Goal: Information Seeking & Learning: Learn about a topic

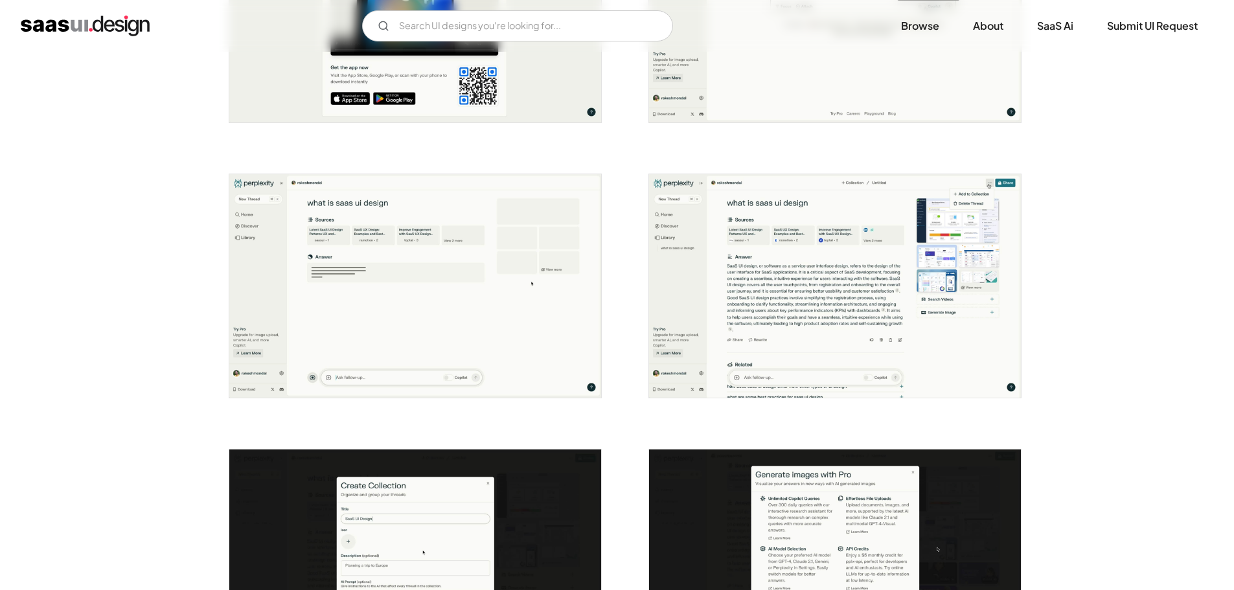
scroll to position [1748, 0]
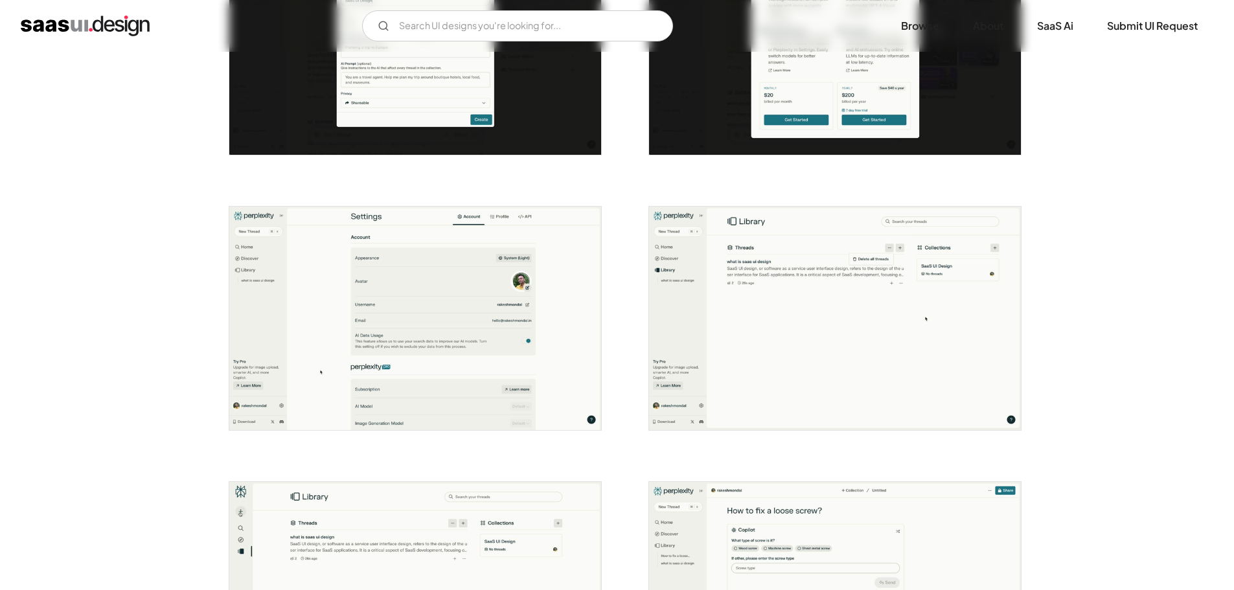
click at [858, 311] on img "open lightbox" at bounding box center [835, 318] width 372 height 223
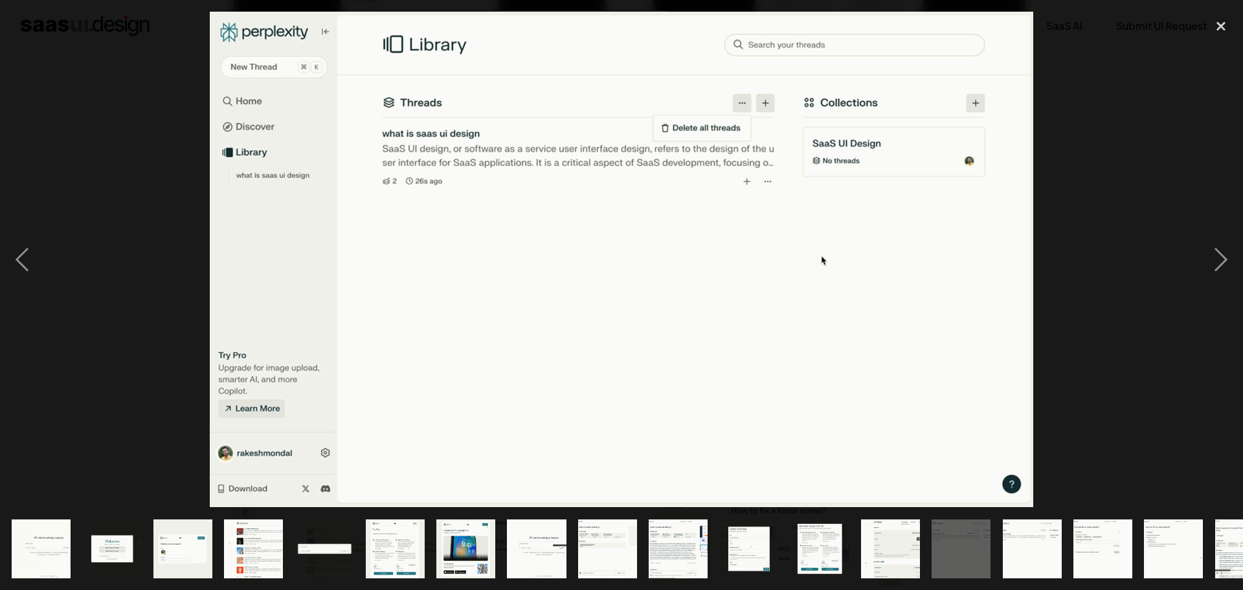
click at [857, 311] on img at bounding box center [622, 259] width 824 height 495
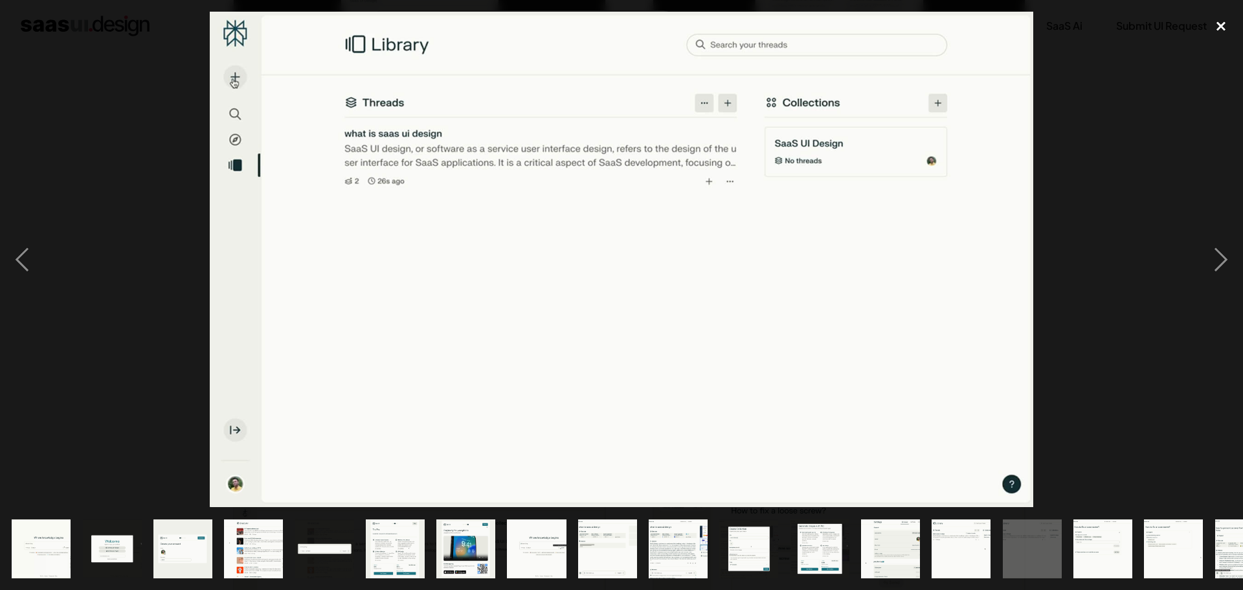
click at [1223, 17] on div "close lightbox" at bounding box center [1221, 26] width 44 height 28
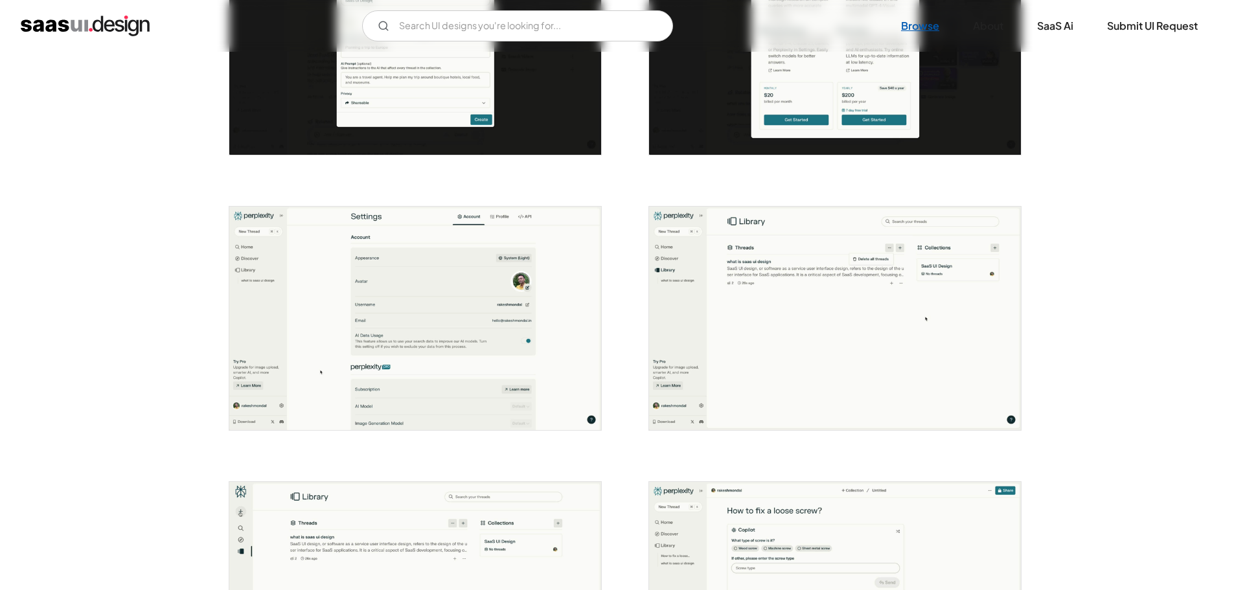
click at [906, 25] on link "Browse" at bounding box center [919, 26] width 69 height 28
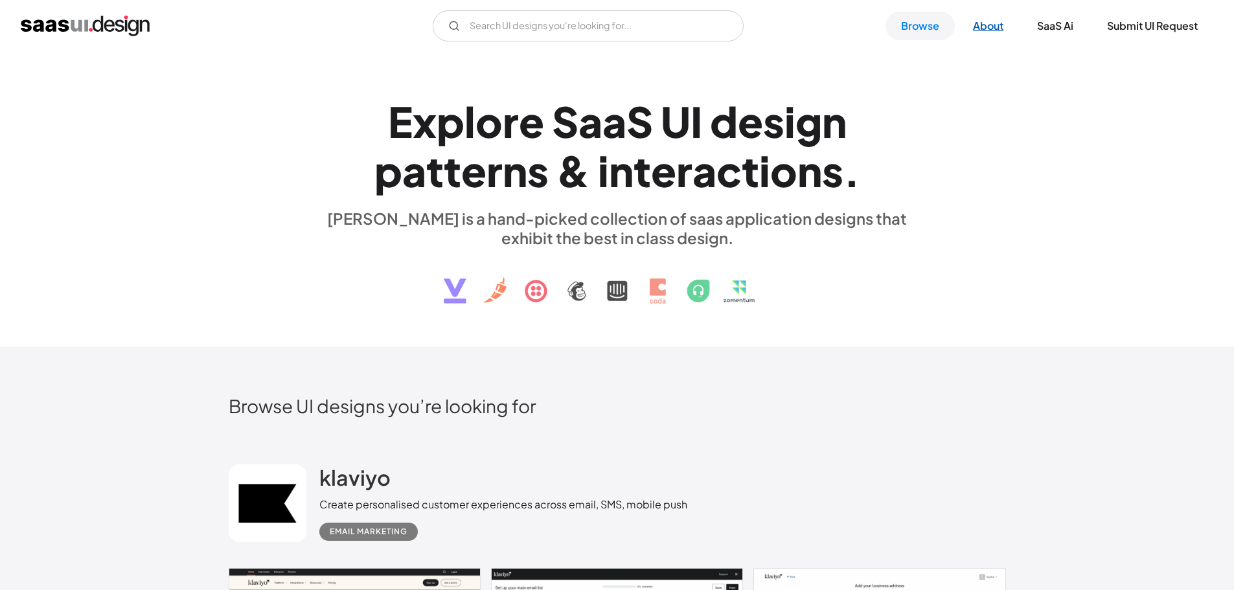
click at [994, 23] on link "About" at bounding box center [988, 26] width 62 height 28
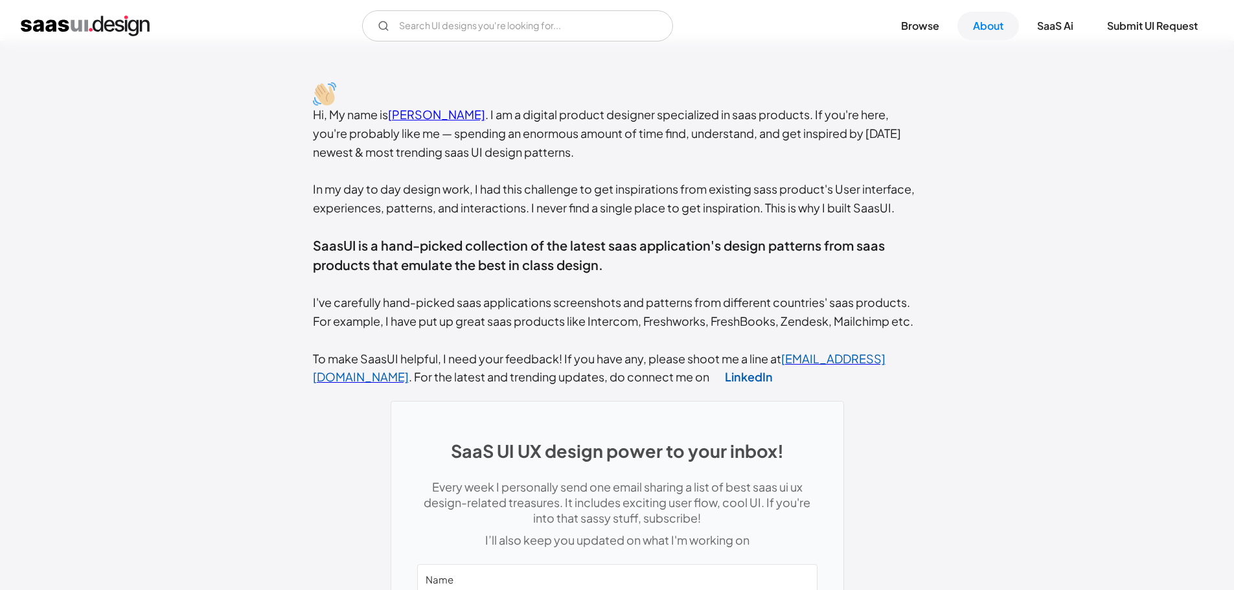
scroll to position [559, 0]
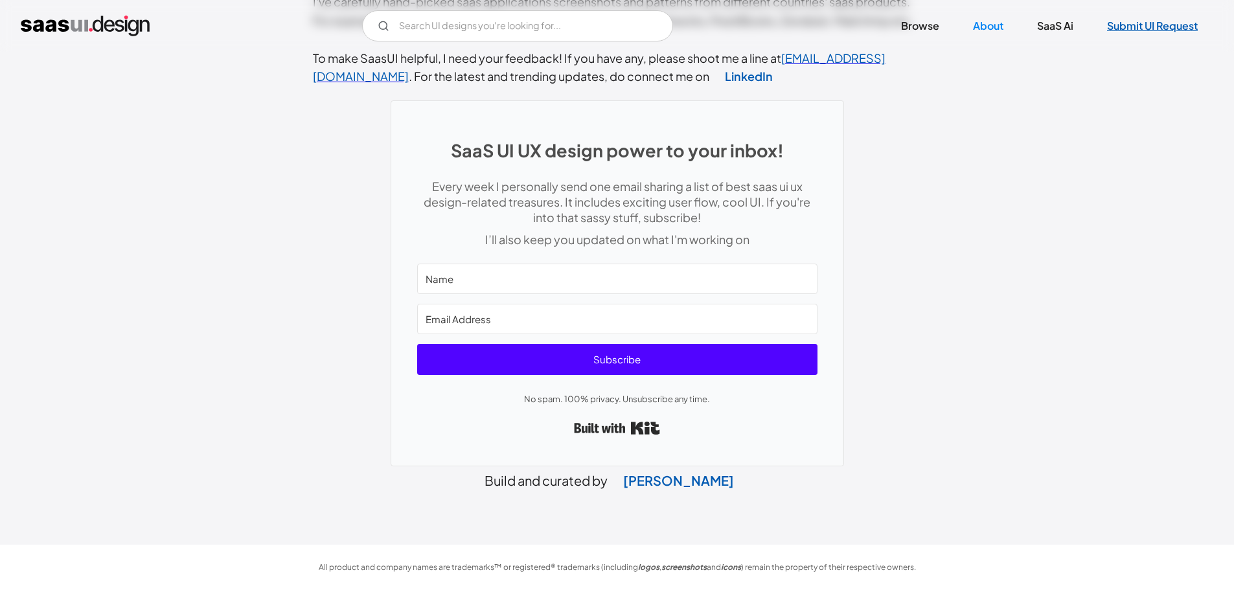
click at [1155, 27] on link "Submit UI Request" at bounding box center [1152, 26] width 122 height 28
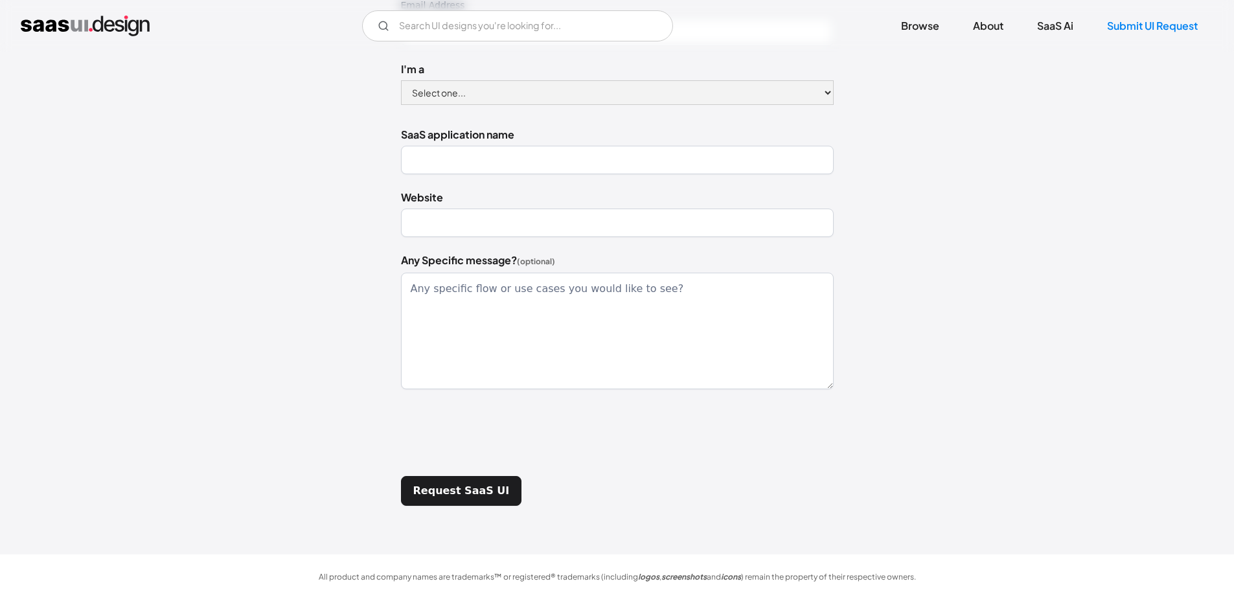
scroll to position [291, 0]
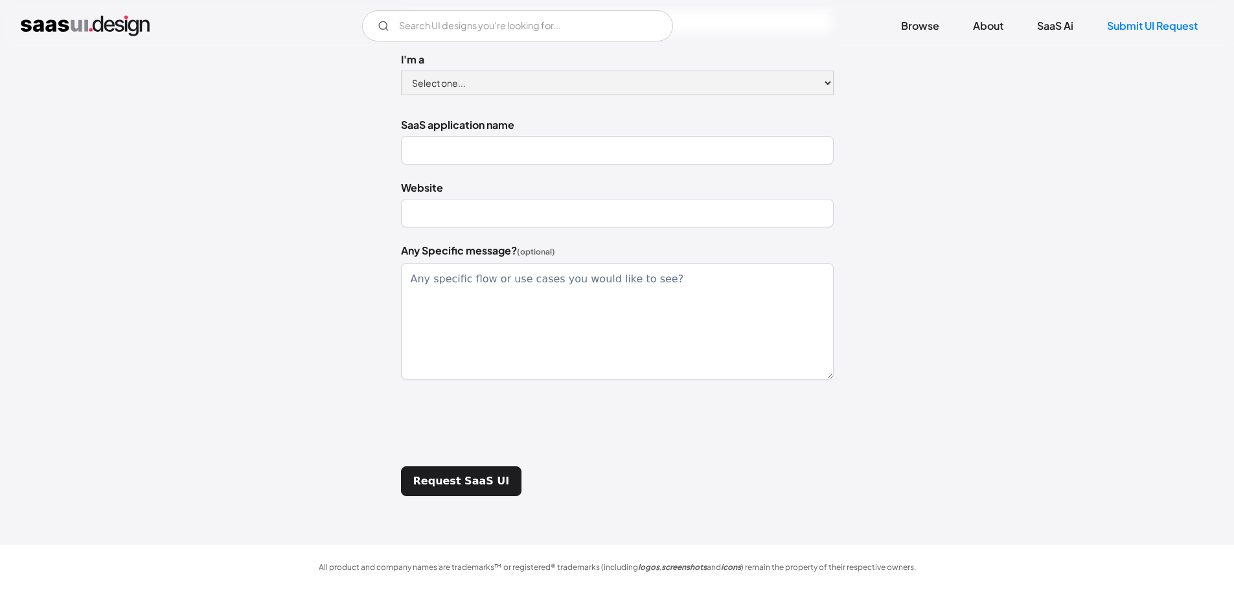
click at [47, 38] on div "V7 Labs Gen AI Application Design Best-in-class data labeling tool. GenAI Close…" at bounding box center [617, 25] width 1192 height 31
click at [58, 19] on img "home" at bounding box center [85, 26] width 129 height 21
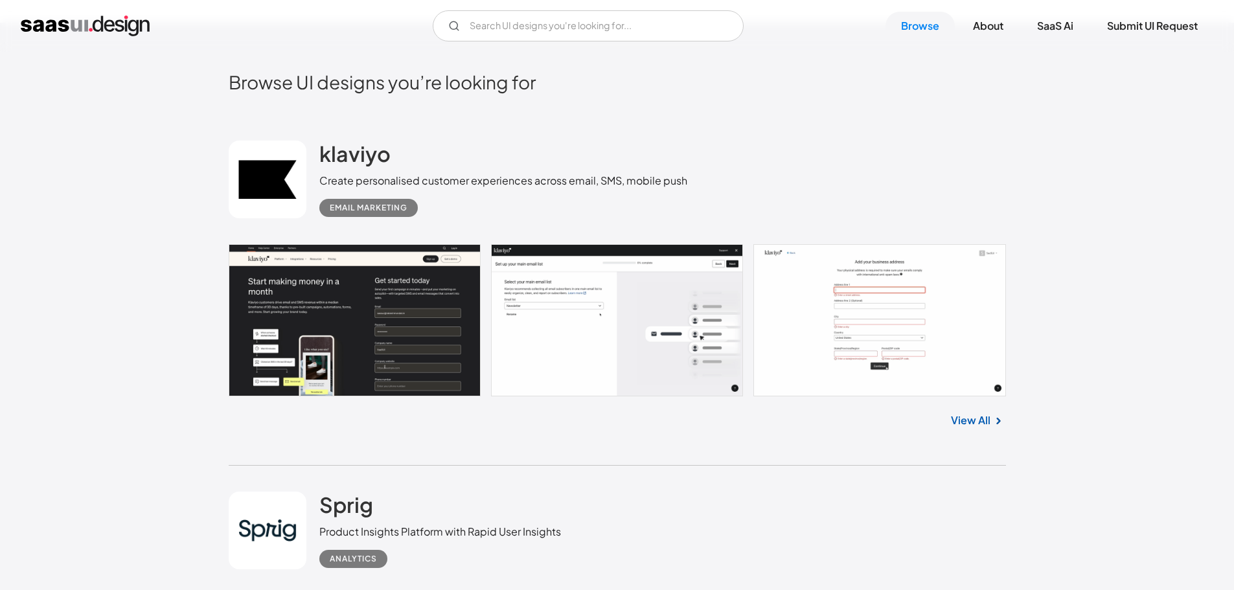
scroll to position [130, 0]
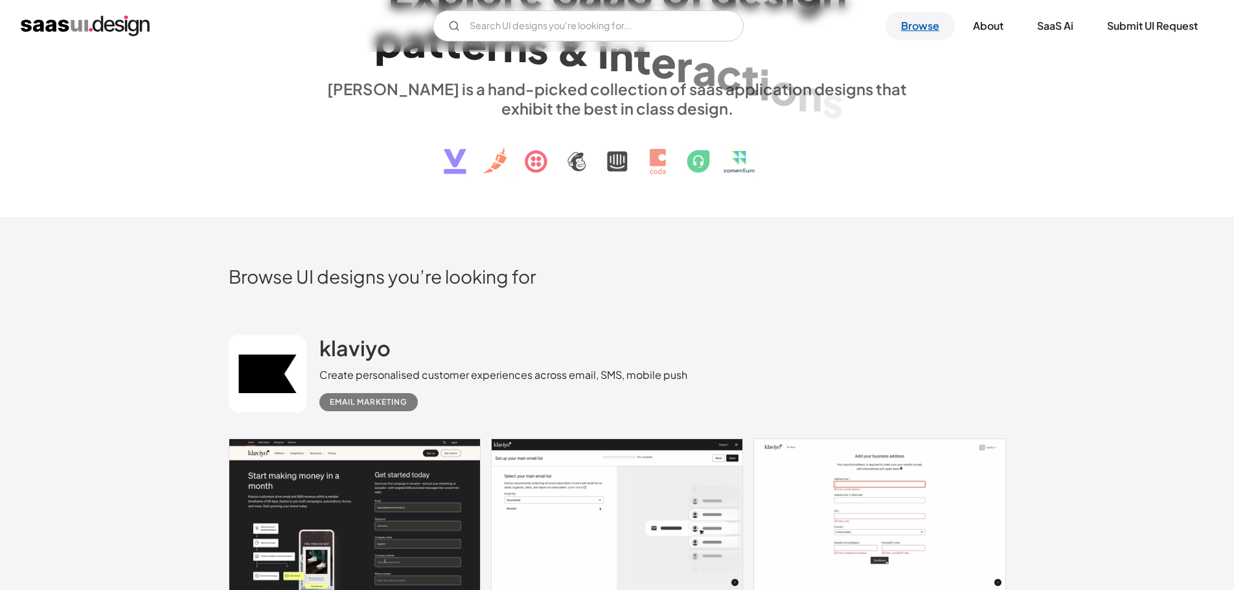
click at [942, 30] on link "Browse" at bounding box center [919, 26] width 69 height 28
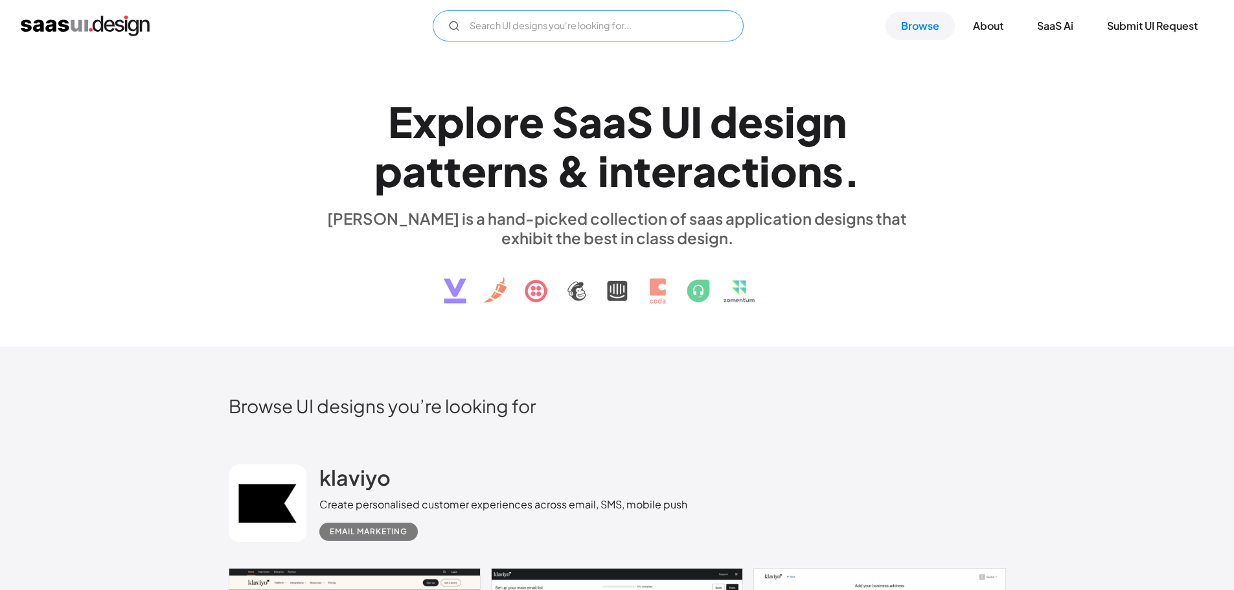
click at [607, 23] on input "Email Form" at bounding box center [588, 25] width 311 height 31
type input "f"
type input "c"
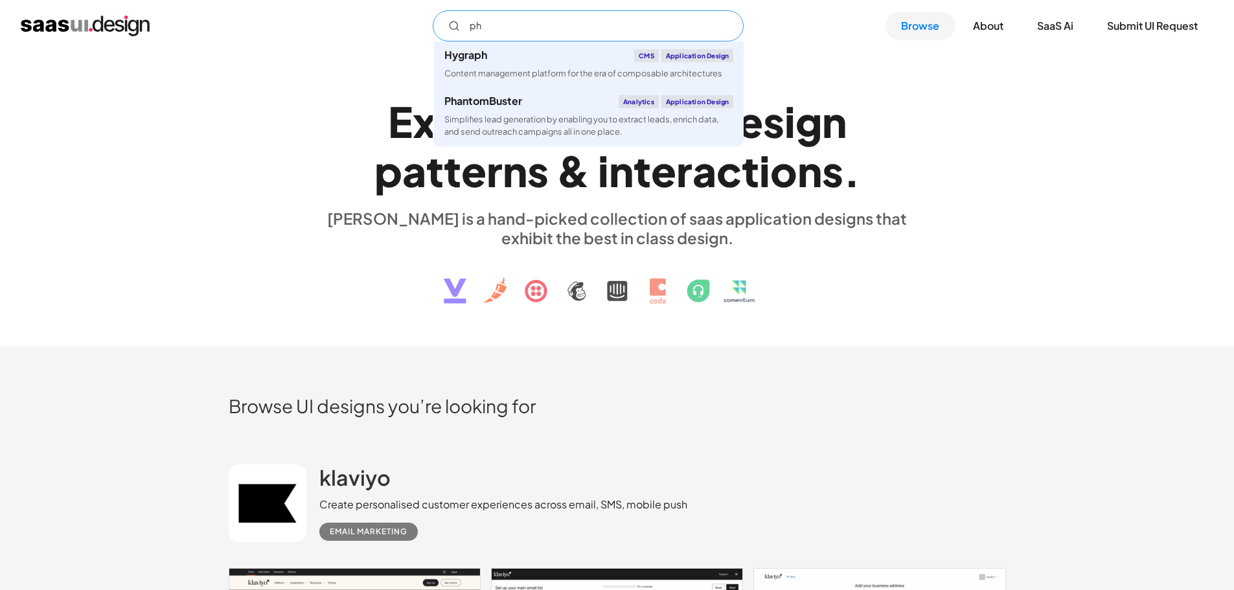
type input "p"
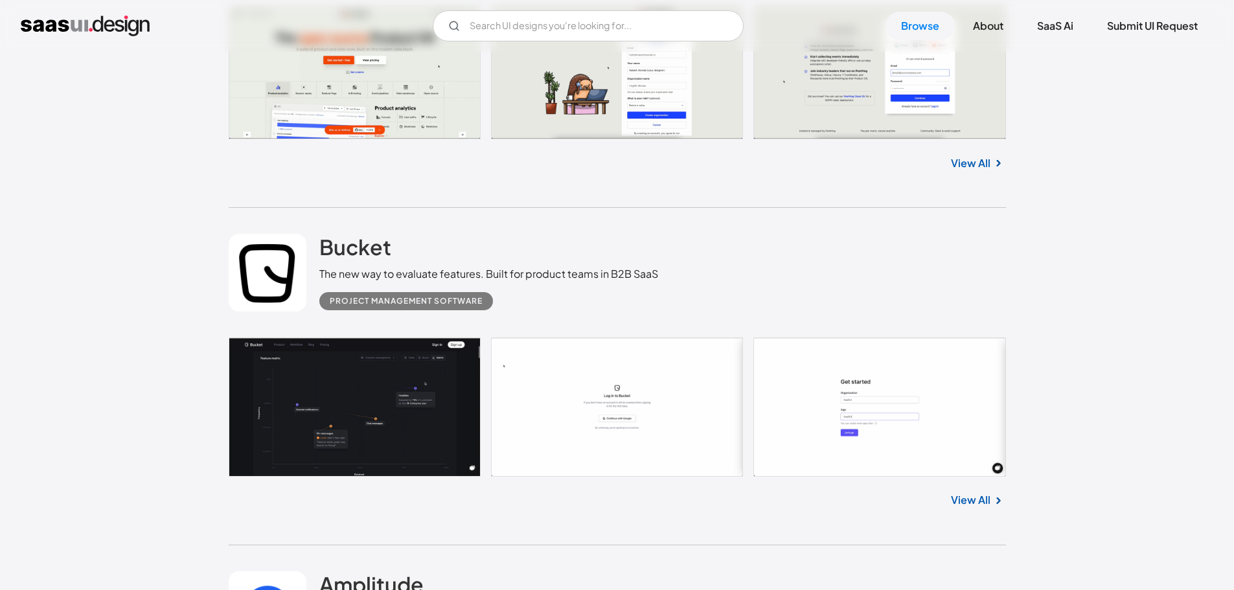
scroll to position [5116, 0]
